Goal: Task Accomplishment & Management: Complete application form

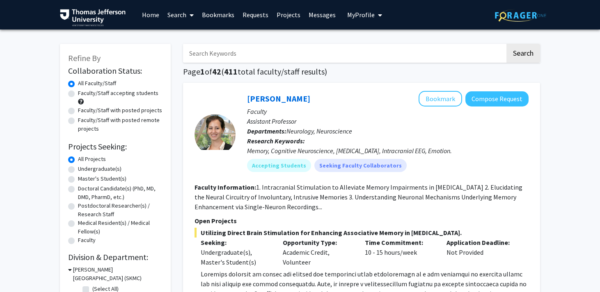
click at [224, 12] on link "Bookmarks" at bounding box center [218, 14] width 41 height 29
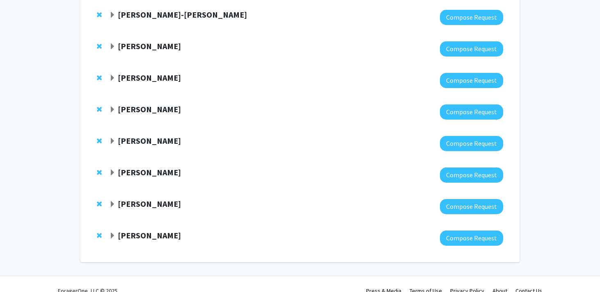
scroll to position [276, 0]
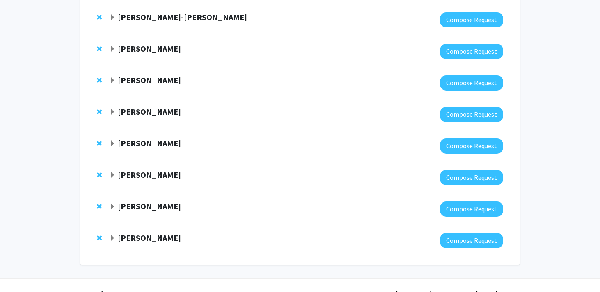
click at [140, 208] on strong "[PERSON_NAME]" at bounding box center [149, 206] width 63 height 10
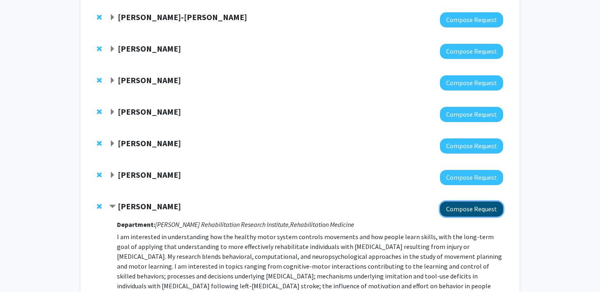
click at [453, 209] on button "Compose Request" at bounding box center [471, 209] width 63 height 15
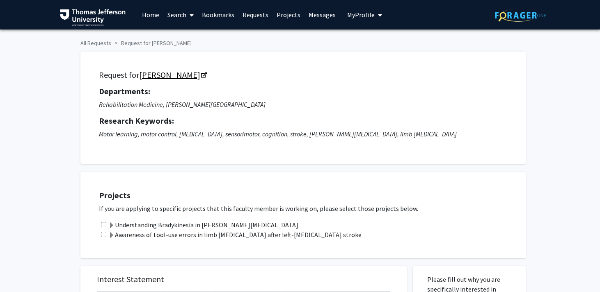
click at [181, 75] on link "[PERSON_NAME]" at bounding box center [172, 75] width 67 height 10
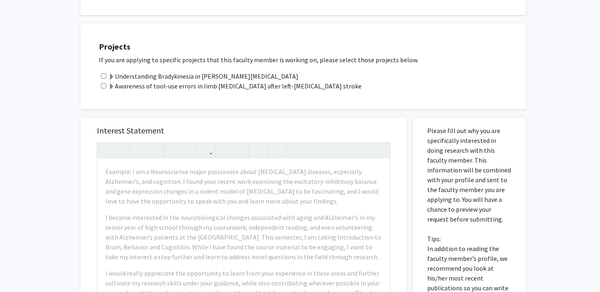
scroll to position [151, 0]
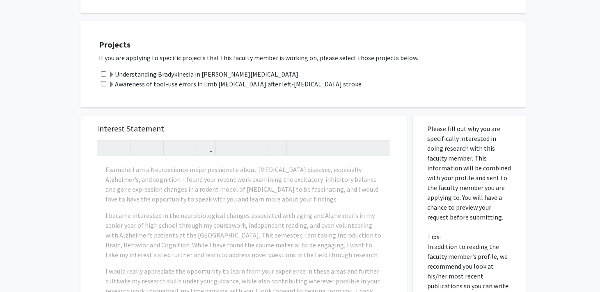
click at [112, 73] on span at bounding box center [111, 75] width 7 height 7
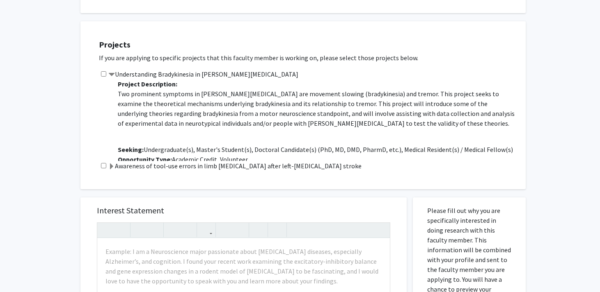
click at [113, 166] on span at bounding box center [111, 167] width 7 height 7
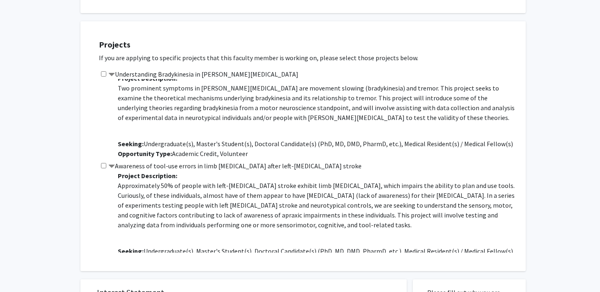
scroll to position [0, 0]
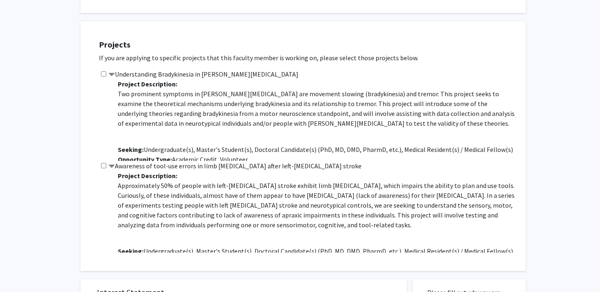
click at [114, 168] on span at bounding box center [111, 167] width 7 height 7
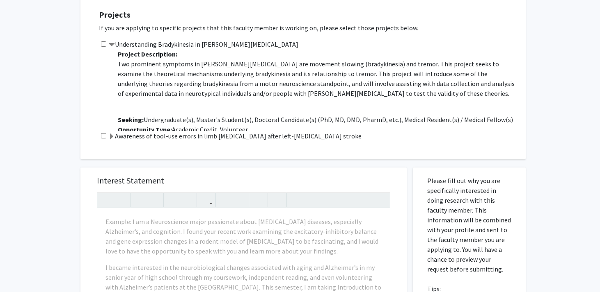
scroll to position [180, 0]
click at [132, 48] on label "Understanding Bradykinesia in [PERSON_NAME][MEDICAL_DATA]" at bounding box center [203, 45] width 190 height 10
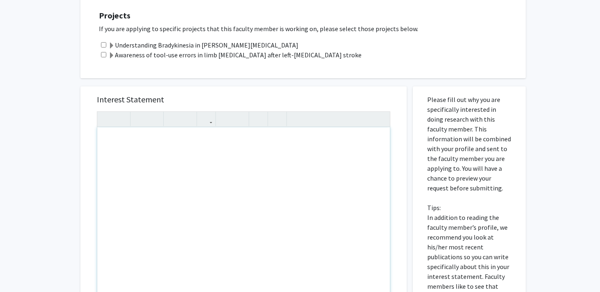
click at [255, 166] on div "Note to users with screen readers: Please press Alt+0 or Option+0 to deactivate…" at bounding box center [243, 222] width 292 height 188
paste div "Note to users with screen readers: Please press Alt+0 or Option+0 to deactivate…"
type textarea "<p>Dear Dr. Wong, </p> <p>I am a current first year medical student at Sidney K…"
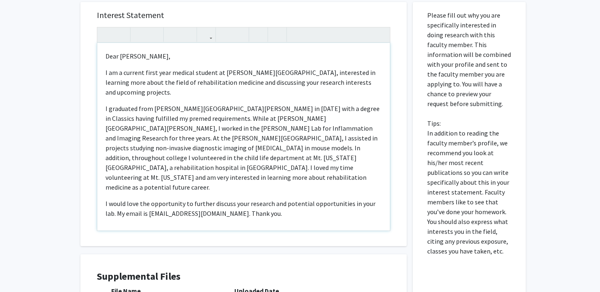
scroll to position [266, 0]
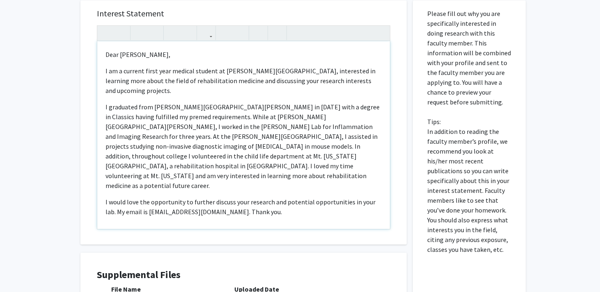
type textarea "<p>Dear Dr. Wong, </p> <p>I am a current first year medical student at Sidney K…"
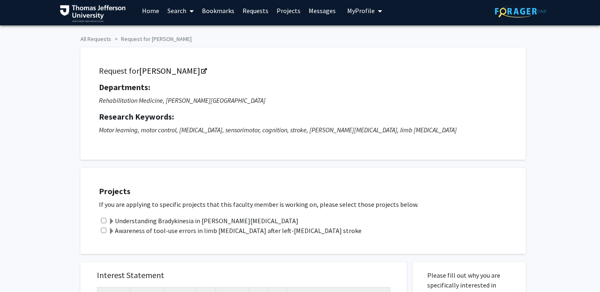
scroll to position [2, 0]
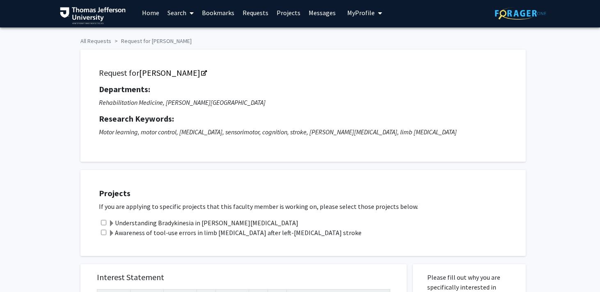
click at [103, 222] on input "checkbox" at bounding box center [103, 222] width 5 height 5
checkbox input "true"
click at [103, 232] on input "checkbox" at bounding box center [103, 232] width 5 height 5
checkbox input "true"
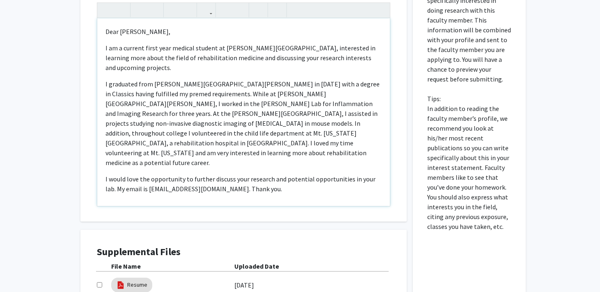
scroll to position [364, 0]
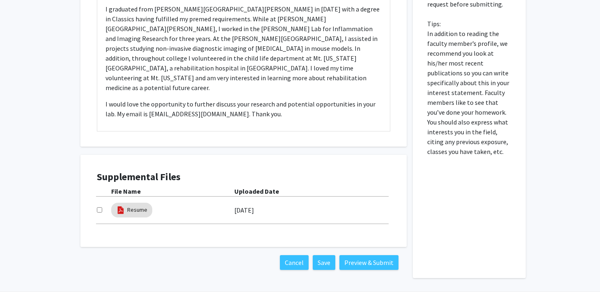
click at [99, 210] on input "checkbox" at bounding box center [99, 209] width 5 height 5
checkbox input "true"
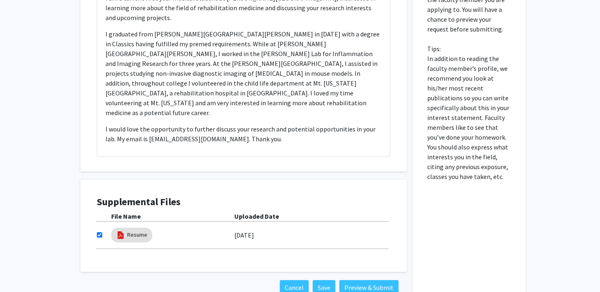
scroll to position [393, 0]
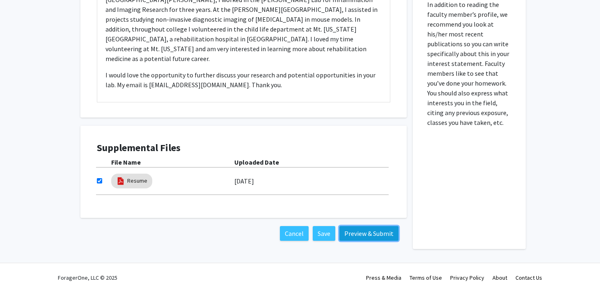
click at [388, 234] on button "Preview & Submit" at bounding box center [368, 233] width 59 height 15
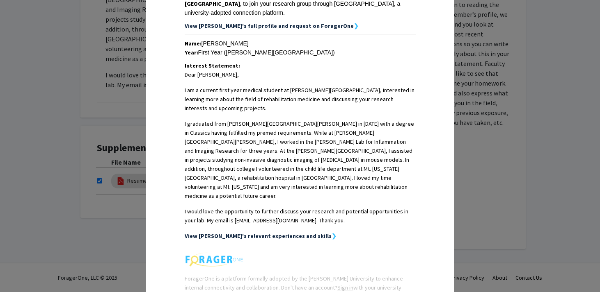
scroll to position [219, 0]
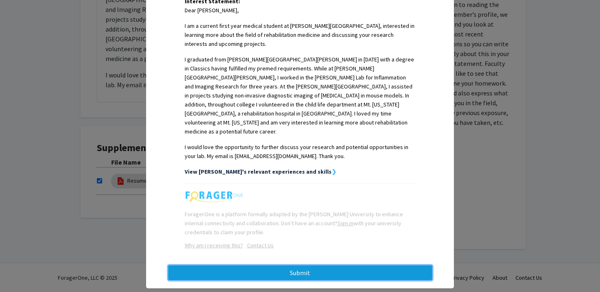
click at [322, 266] on button "Submit" at bounding box center [300, 273] width 264 height 15
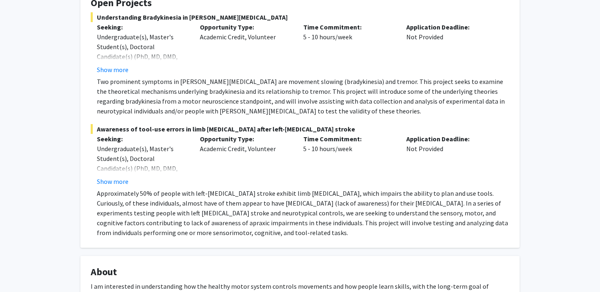
scroll to position [155, 0]
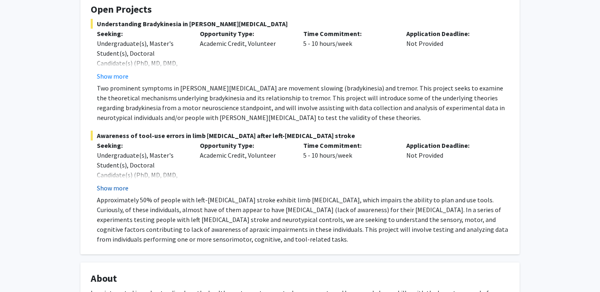
click at [107, 187] on button "Show more" at bounding box center [113, 188] width 32 height 10
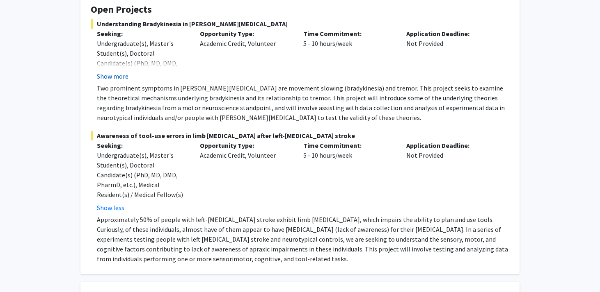
click at [103, 75] on button "Show more" at bounding box center [113, 76] width 32 height 10
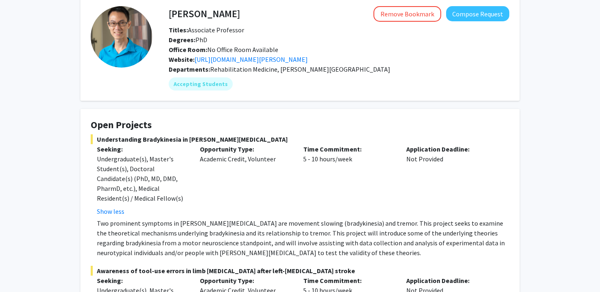
scroll to position [39, 0]
